Goal: Register for event/course

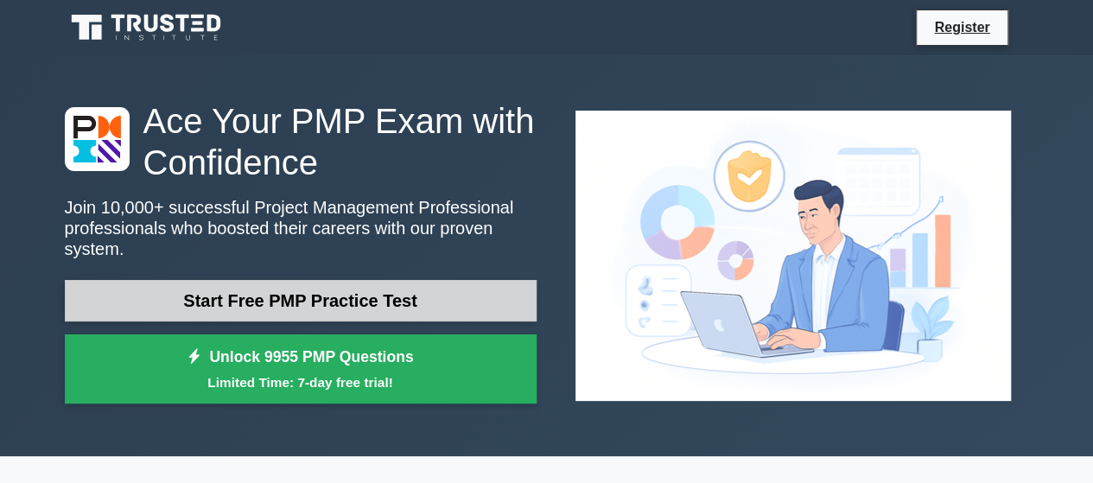
click at [299, 280] on link "Start Free PMP Practice Test" at bounding box center [301, 300] width 472 height 41
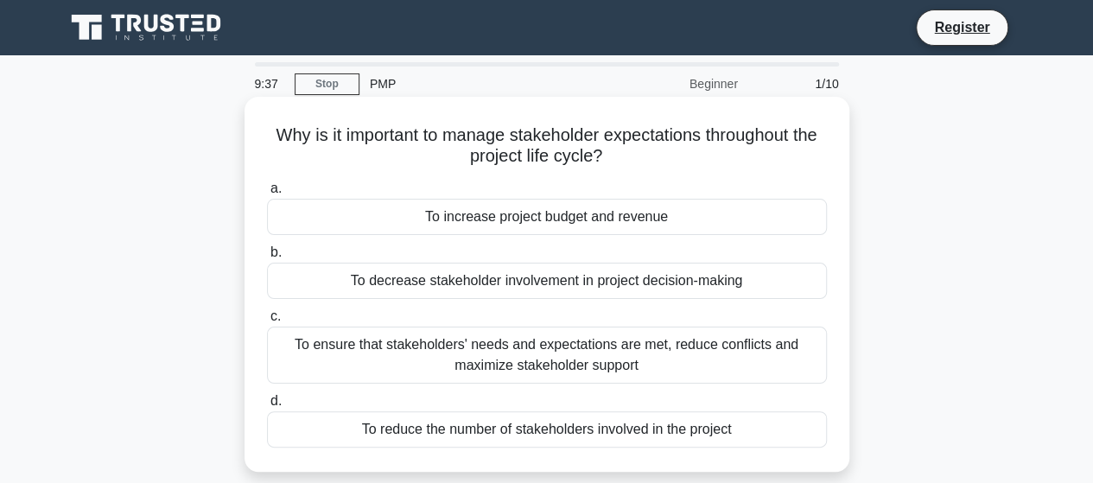
click at [455, 348] on div "To ensure that stakeholders' needs and expectations are met, reduce conflicts a…" at bounding box center [547, 355] width 560 height 57
click at [267, 322] on input "c. To ensure that stakeholders' needs and expectations are met, reduce conflict…" at bounding box center [267, 316] width 0 height 11
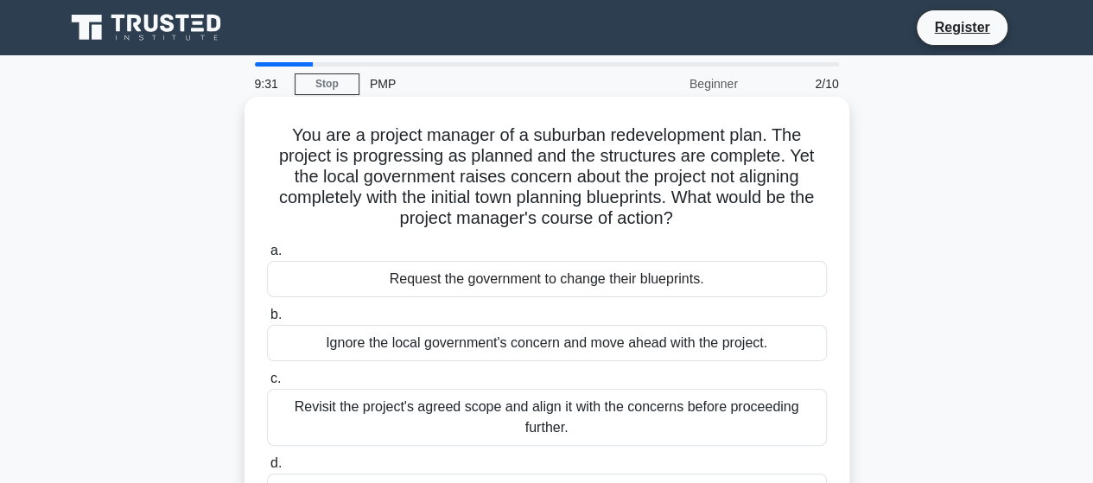
click at [533, 409] on div "Revisit the project's agreed scope and align it with the concerns before procee…" at bounding box center [547, 417] width 560 height 57
click at [267, 384] on input "c. Revisit the project's agreed scope and align it with the concerns before pro…" at bounding box center [267, 378] width 0 height 11
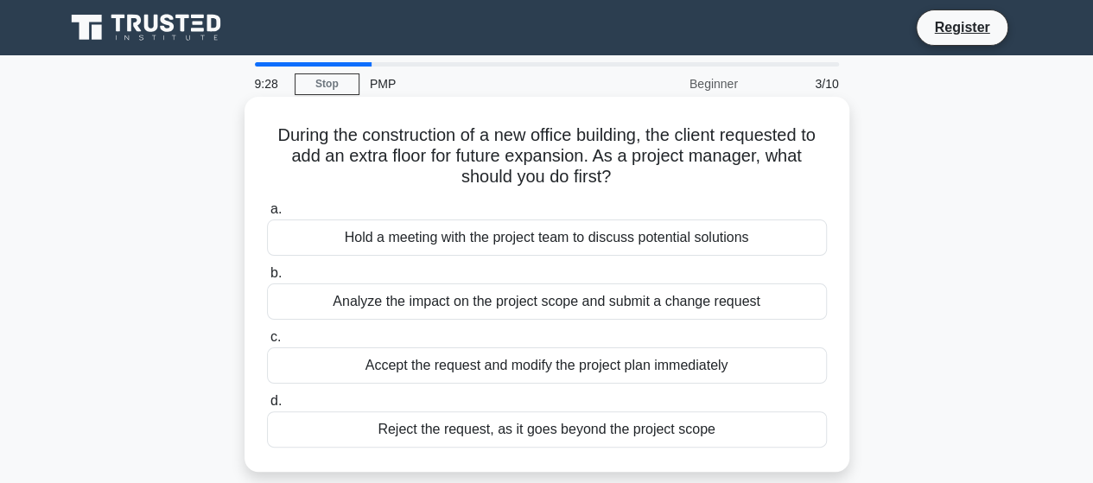
click at [556, 302] on div "Analyze the impact on the project scope and submit a change request" at bounding box center [547, 301] width 560 height 36
click at [267, 279] on input "b. Analyze the impact on the project scope and submit a change request" at bounding box center [267, 273] width 0 height 11
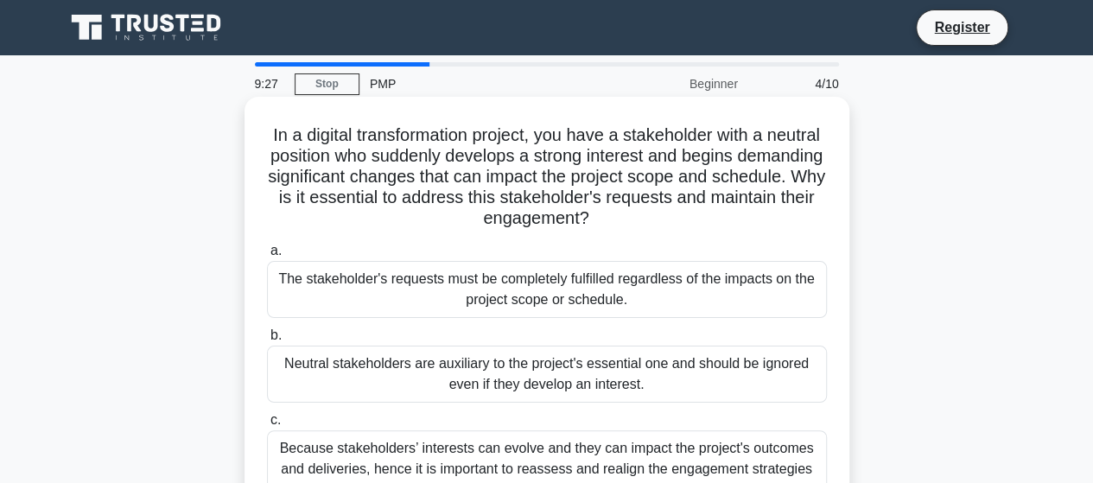
scroll to position [86, 0]
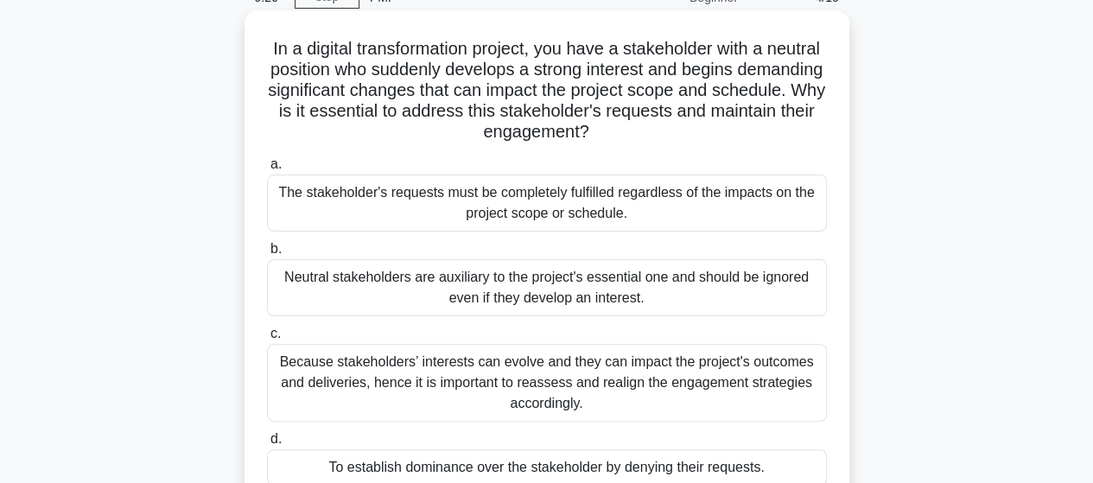
click at [501, 394] on div "Because stakeholders’ interests can evolve and they can impact the project's ou…" at bounding box center [547, 383] width 560 height 78
click at [267, 339] on input "c. Because stakeholders’ interests can evolve and they can impact the project's…" at bounding box center [267, 333] width 0 height 11
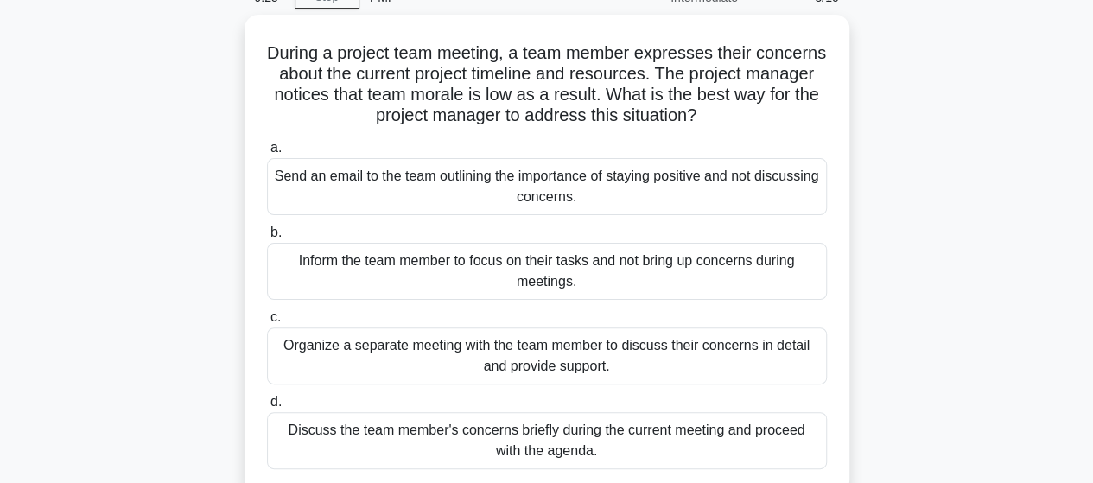
scroll to position [0, 0]
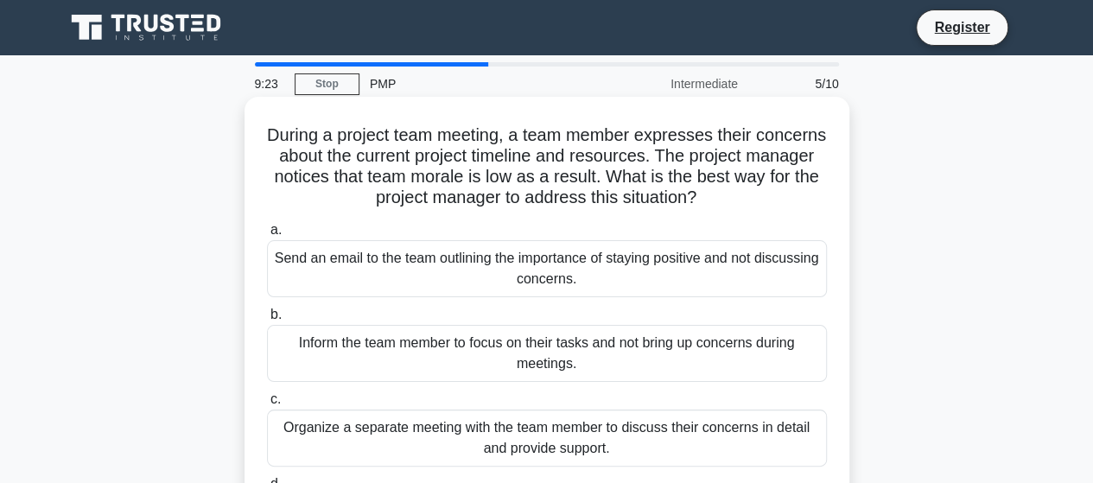
click at [559, 285] on div "Send an email to the team outlining the importance of staying positive and not …" at bounding box center [547, 268] width 560 height 57
click at [267, 236] on input "a. Send an email to the team outlining the importance of staying positive and n…" at bounding box center [267, 230] width 0 height 11
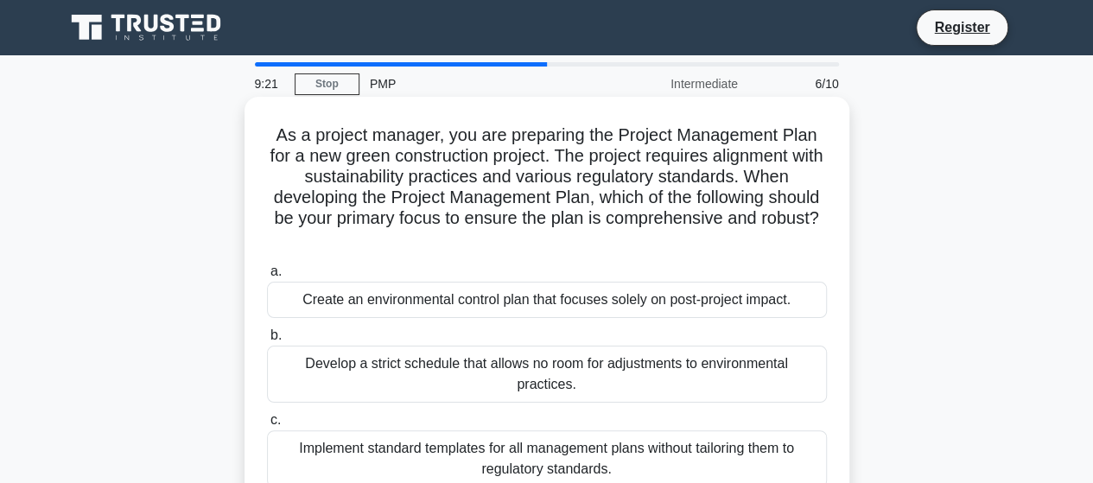
click at [547, 465] on div "Implement standard templates for all management plans without tailoring them to…" at bounding box center [547, 458] width 560 height 57
click at [267, 426] on input "c. Implement standard templates for all management plans without tailoring them…" at bounding box center [267, 420] width 0 height 11
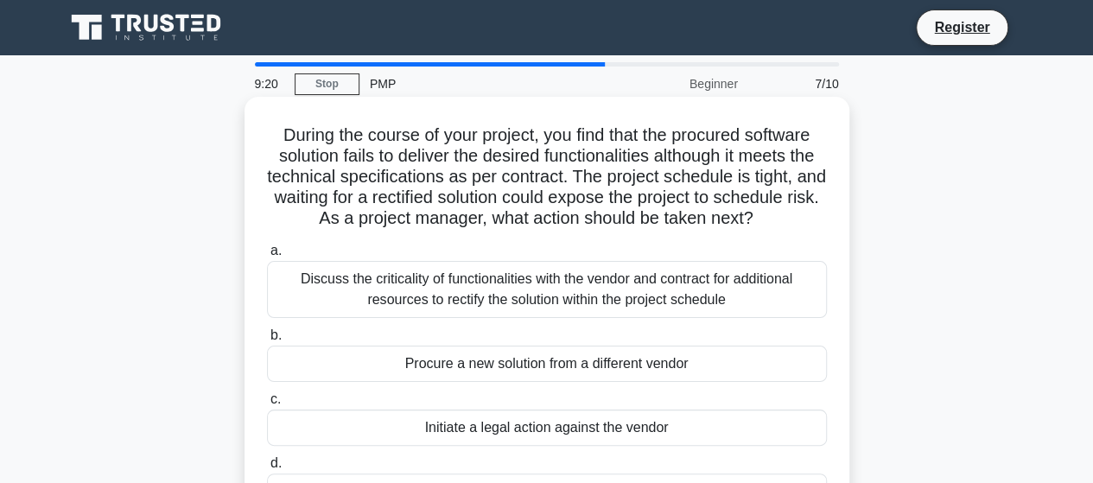
scroll to position [86, 0]
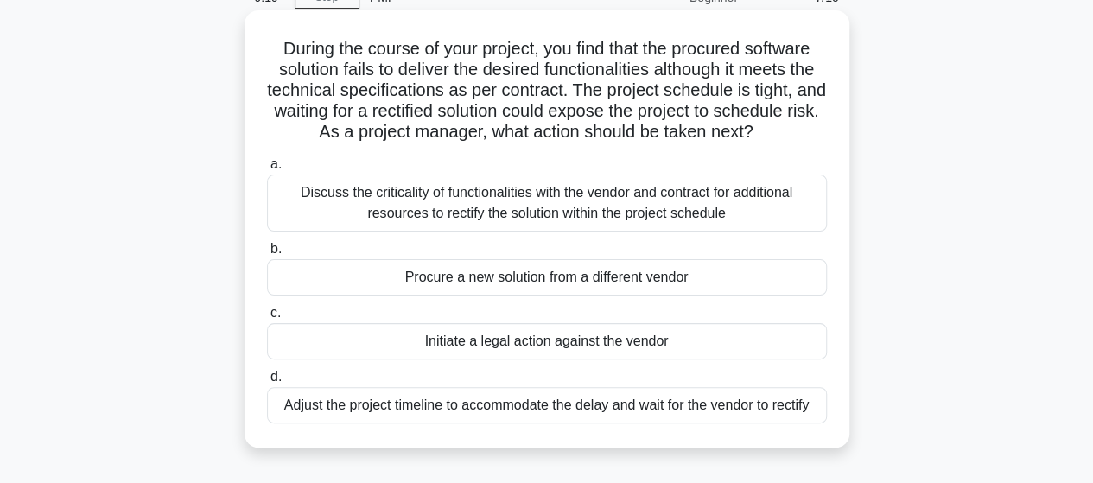
click at [525, 228] on div "Discuss the criticality of functionalities with the vendor and contract for add…" at bounding box center [547, 202] width 560 height 57
click at [267, 170] on input "a. Discuss the criticality of functionalities with the vendor and contract for …" at bounding box center [267, 164] width 0 height 11
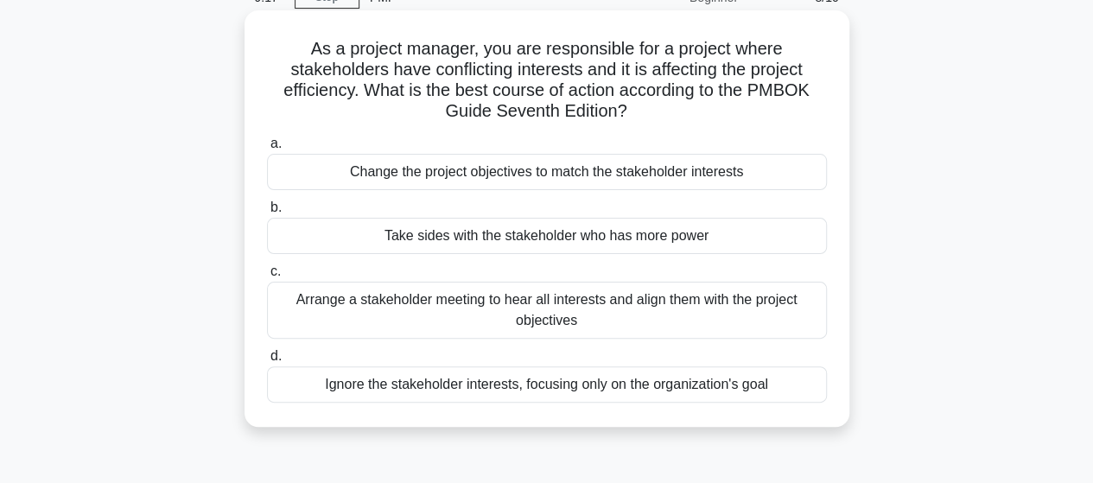
click at [537, 304] on div "Arrange a stakeholder meeting to hear all interests and align them with the pro…" at bounding box center [547, 310] width 560 height 57
click at [267, 277] on input "c. Arrange a stakeholder meeting to hear all interests and align them with the …" at bounding box center [267, 271] width 0 height 11
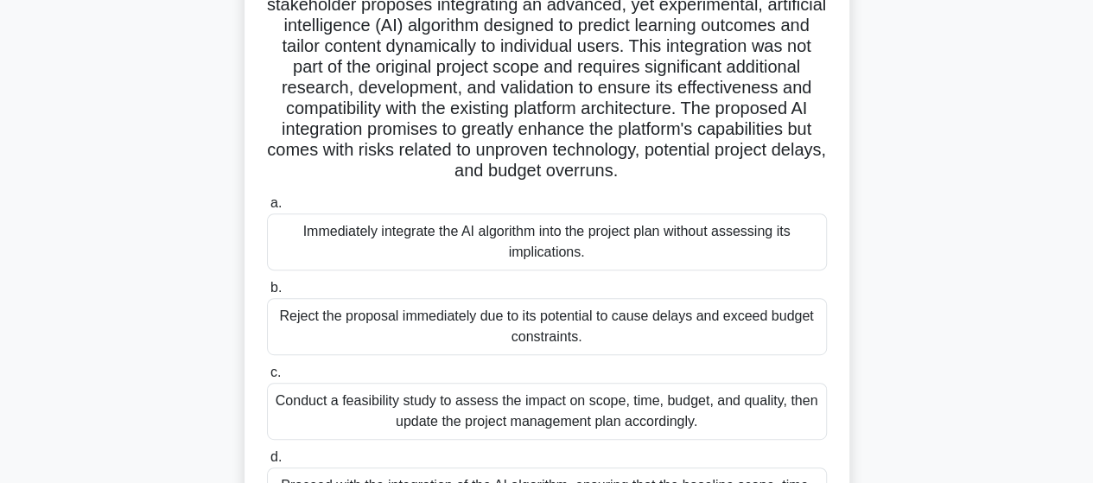
scroll to position [346, 0]
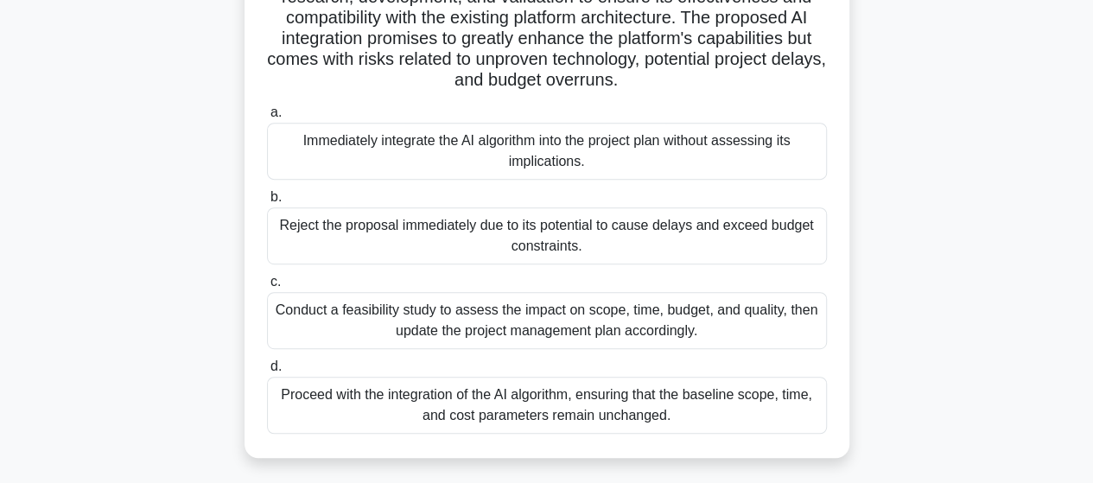
click at [537, 307] on div "Conduct a feasibility study to assess the impact on scope, time, budget, and qu…" at bounding box center [547, 320] width 560 height 57
click at [267, 288] on input "c. Conduct a feasibility study to assess the impact on scope, time, budget, and…" at bounding box center [267, 281] width 0 height 11
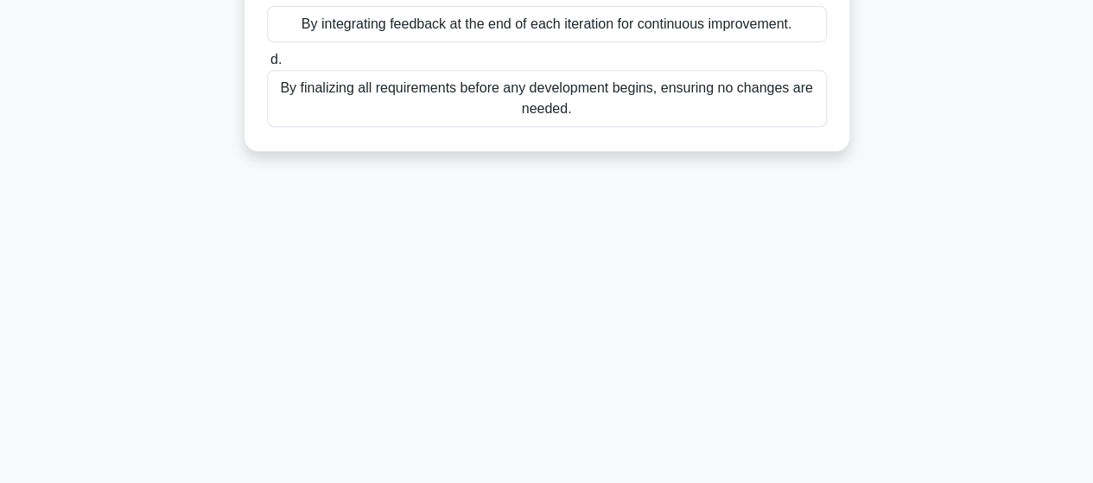
scroll to position [0, 0]
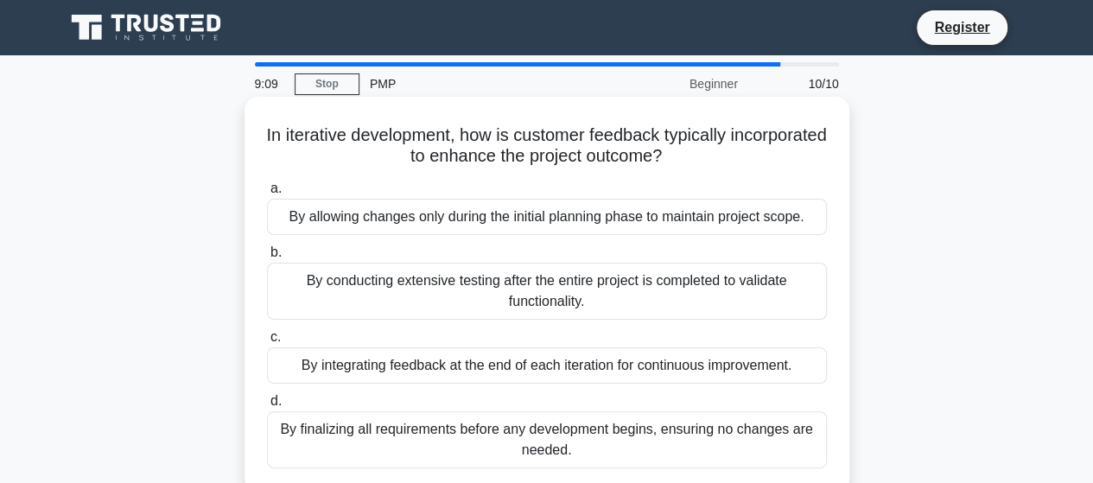
click at [542, 301] on div "By conducting extensive testing after the entire project is completed to valida…" at bounding box center [547, 291] width 560 height 57
click at [267, 258] on input "b. By conducting extensive testing after the entire project is completed to val…" at bounding box center [267, 252] width 0 height 11
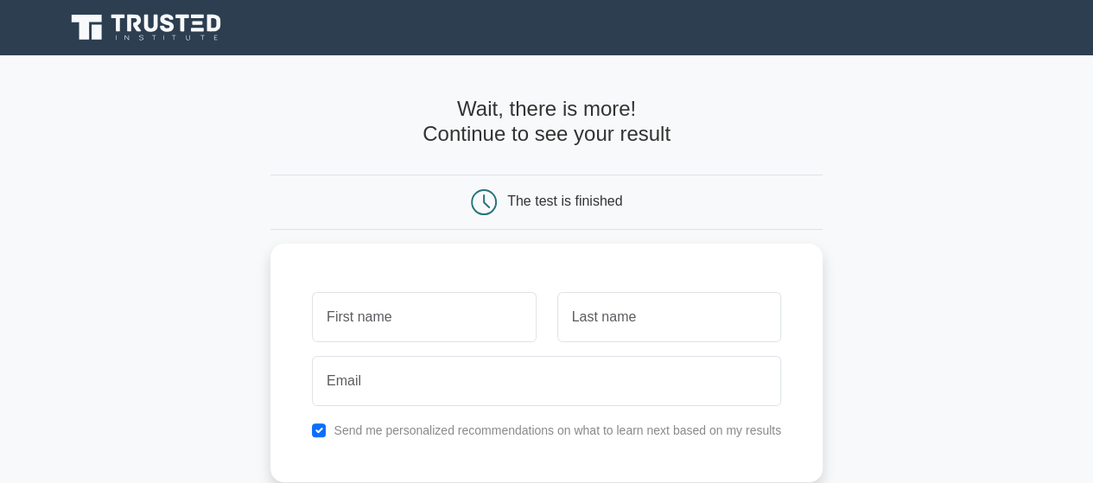
scroll to position [173, 0]
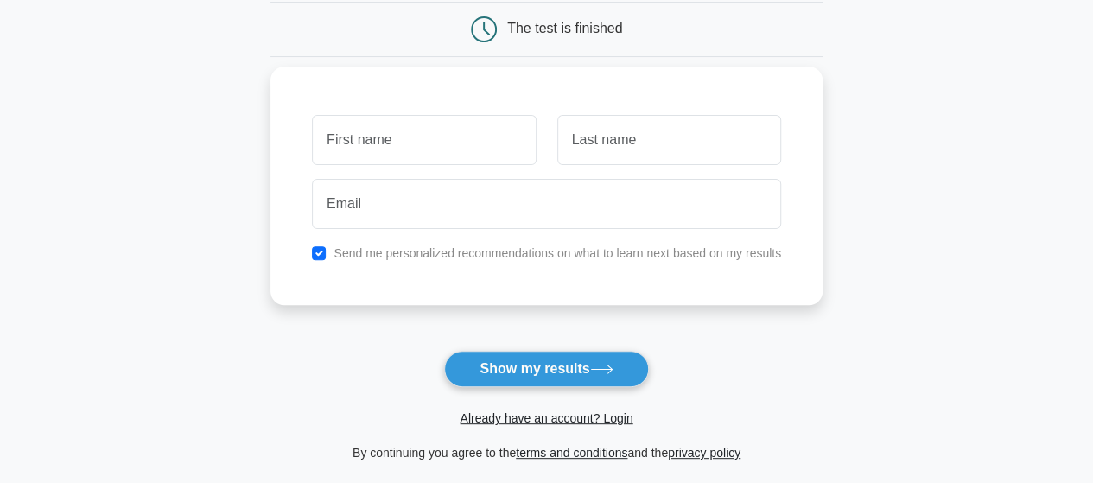
click at [447, 153] on input "text" at bounding box center [424, 140] width 224 height 50
type input "[PERSON_NAME]"
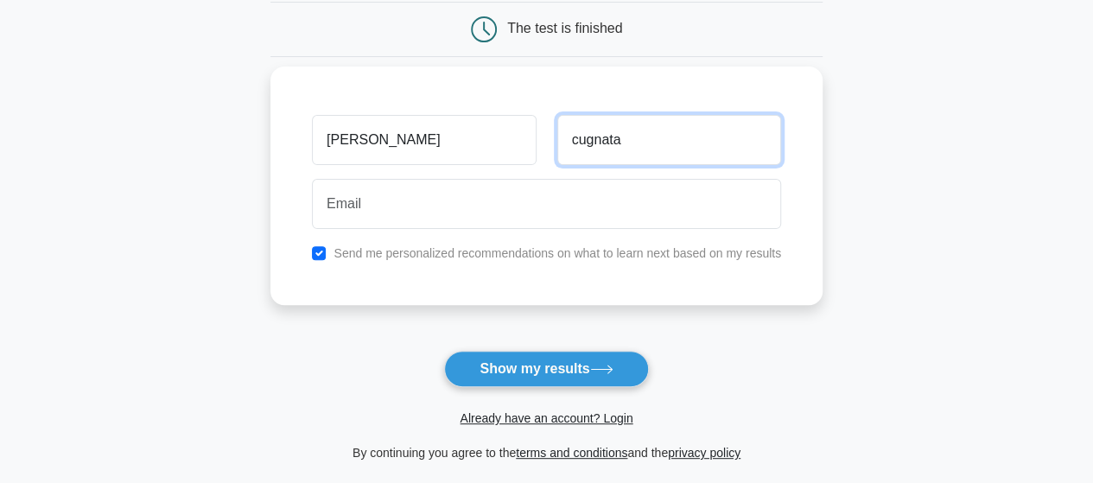
type input "cugnata"
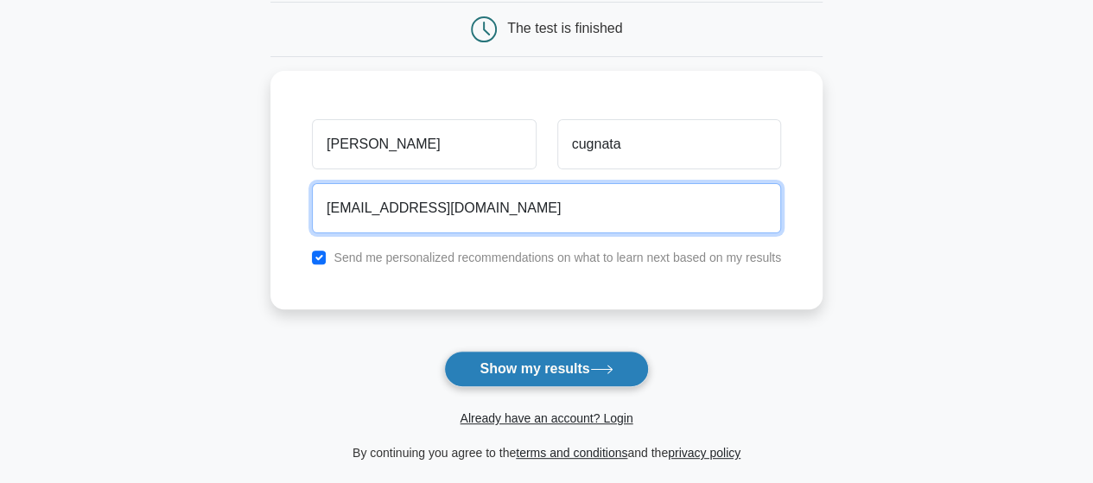
type input "[EMAIL_ADDRESS][DOMAIN_NAME]"
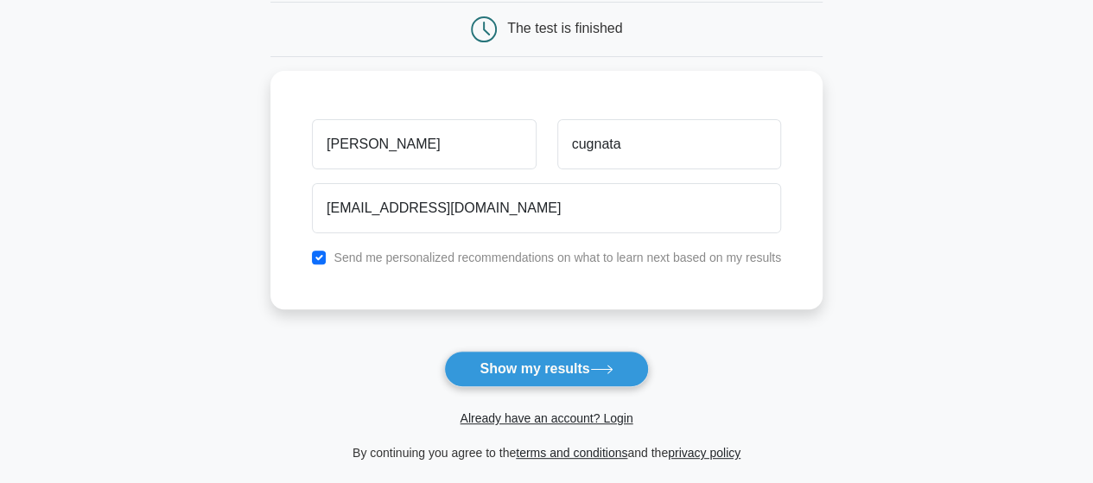
click at [493, 357] on button "Show my results" at bounding box center [546, 369] width 204 height 36
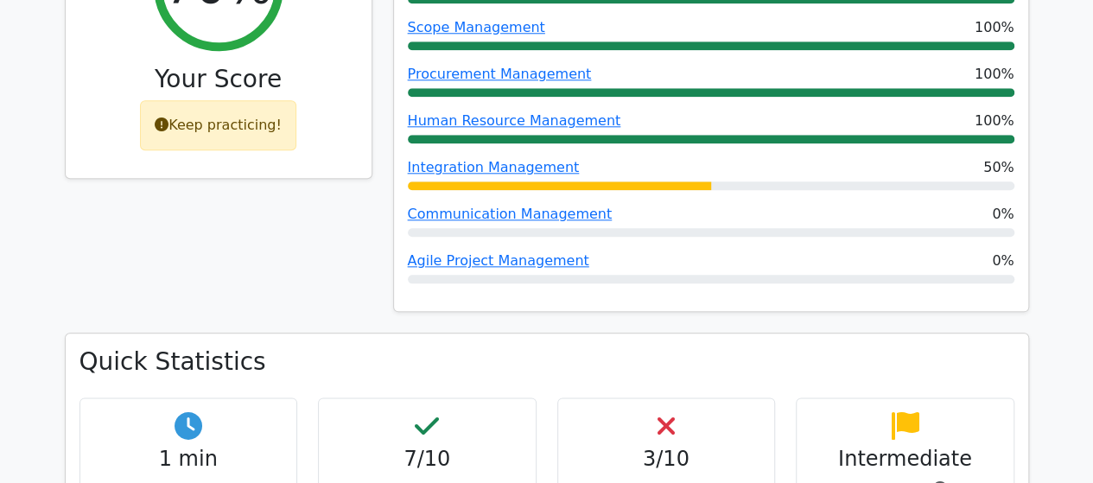
scroll to position [950, 0]
